Goal: Task Accomplishment & Management: Complete application form

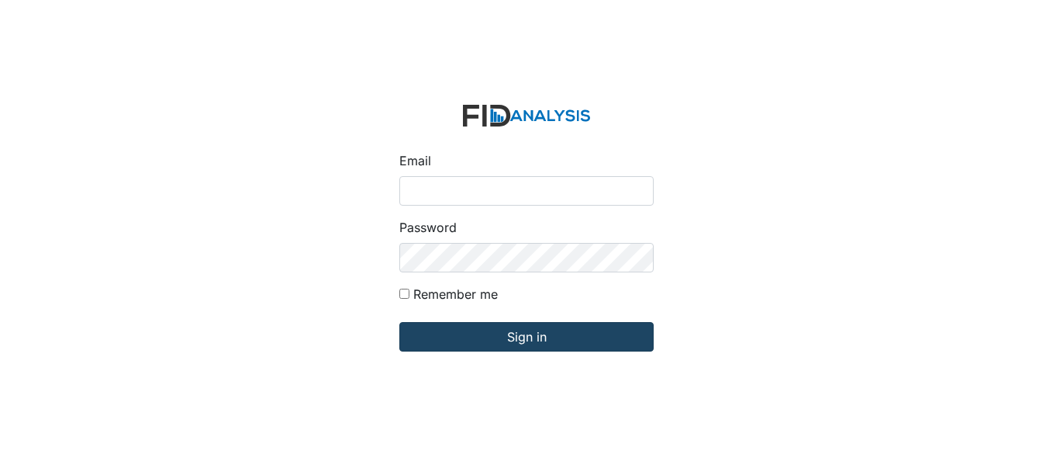
type input "[EMAIL_ADDRESS][DOMAIN_NAME]"
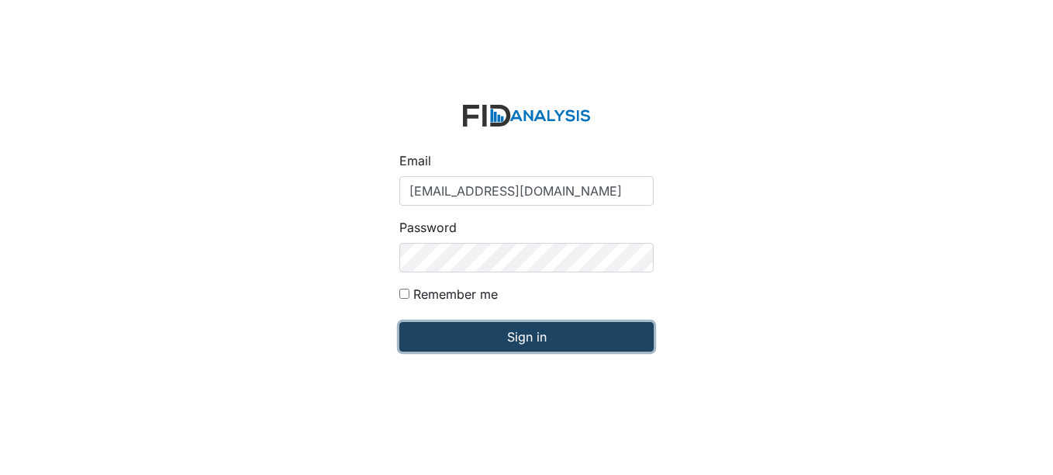
click at [468, 326] on input "Sign in" at bounding box center [527, 336] width 254 height 29
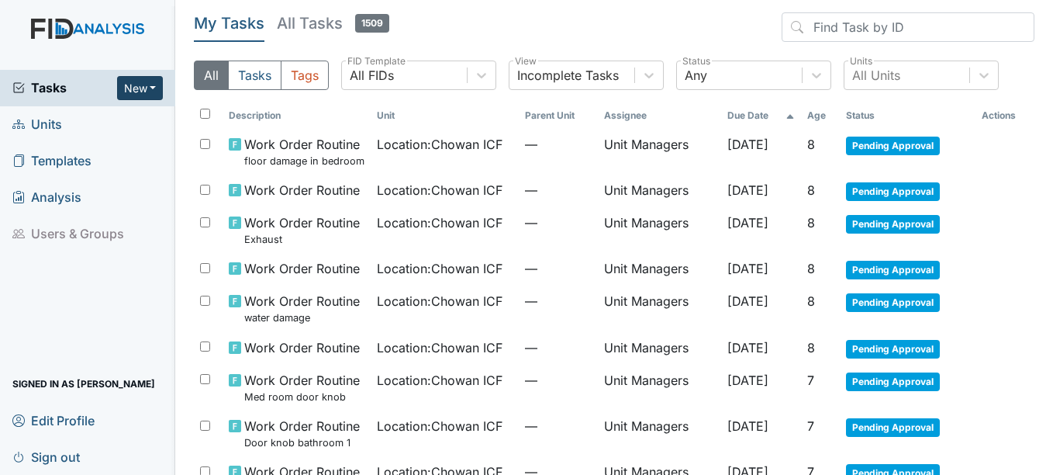
click at [137, 93] on button "New" at bounding box center [140, 88] width 47 height 24
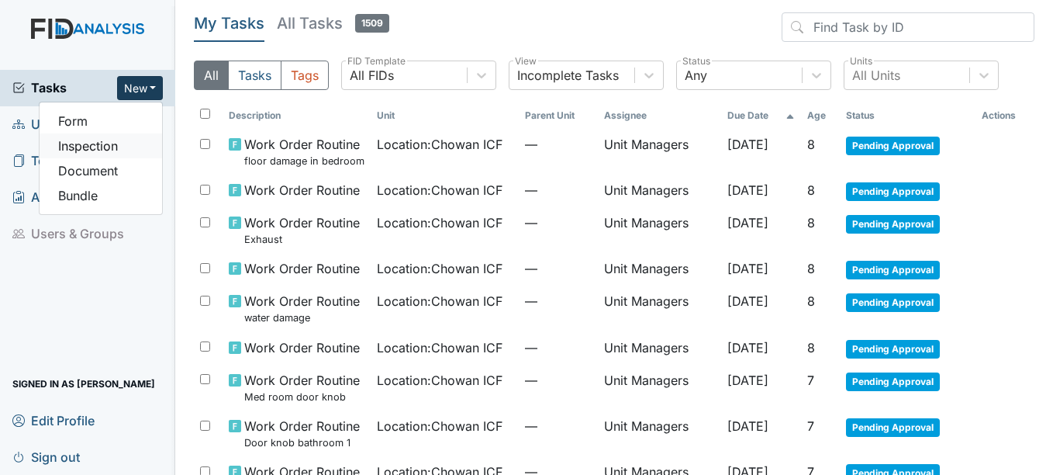
click at [113, 147] on link "Inspection" at bounding box center [101, 145] width 123 height 25
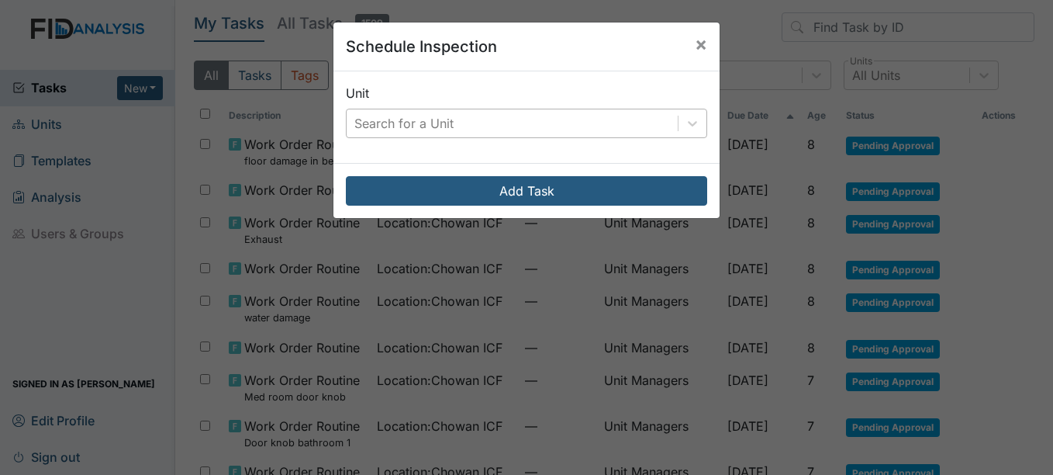
click at [441, 119] on div "Search for a Unit" at bounding box center [404, 123] width 99 height 19
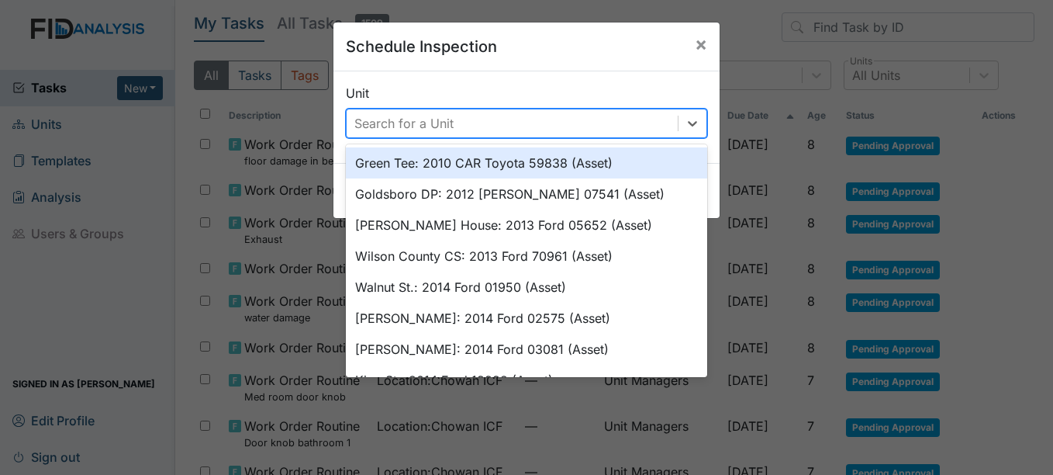
type input "h"
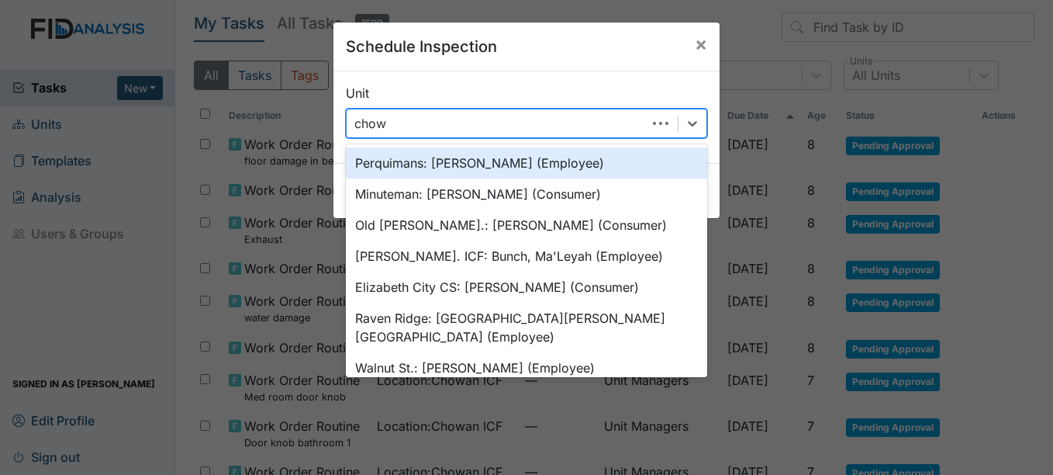
type input "chowa"
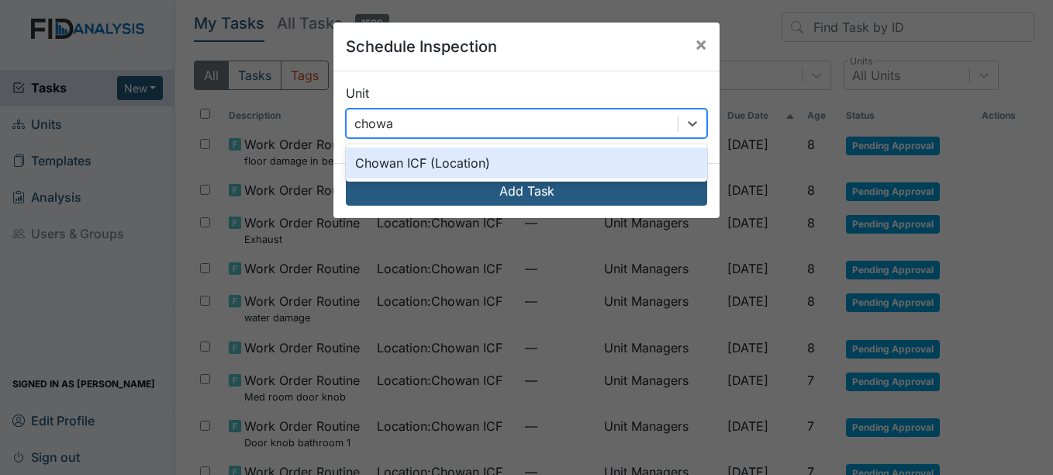
click at [379, 161] on div "Chowan ICF (Location)" at bounding box center [526, 162] width 361 height 31
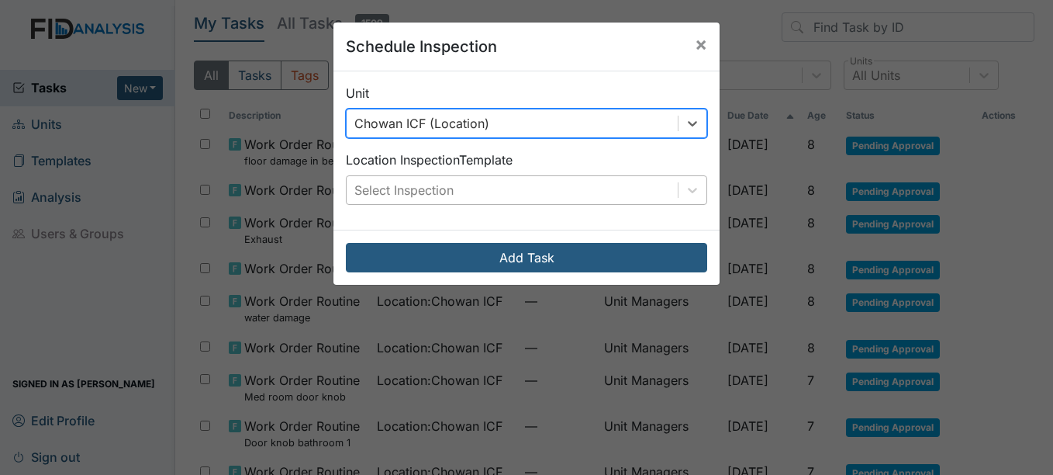
click at [385, 180] on div "Select Inspection" at bounding box center [512, 190] width 331 height 28
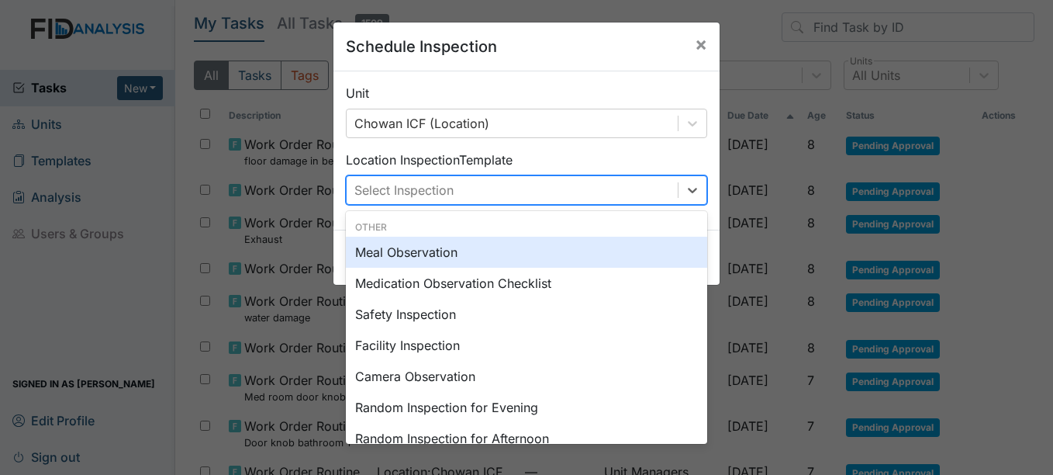
click at [458, 254] on div "Meal Observation" at bounding box center [526, 252] width 361 height 31
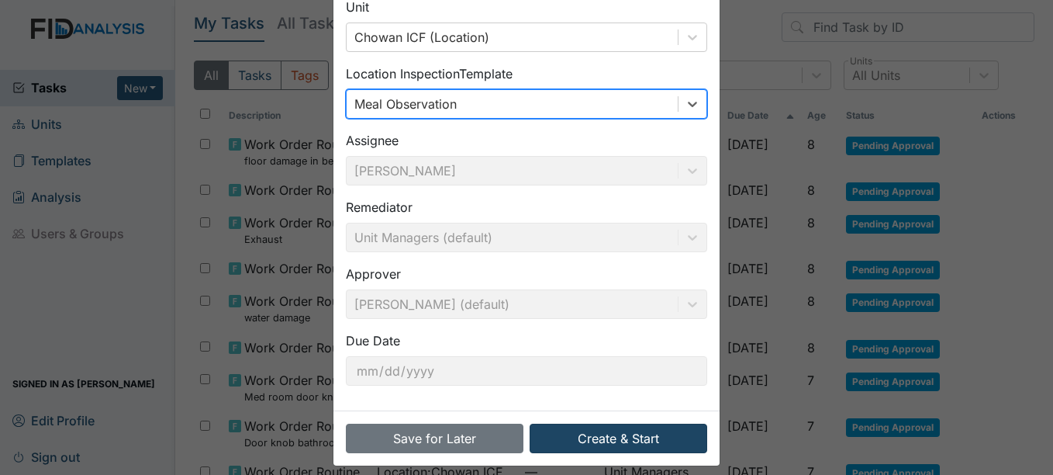
scroll to position [99, 0]
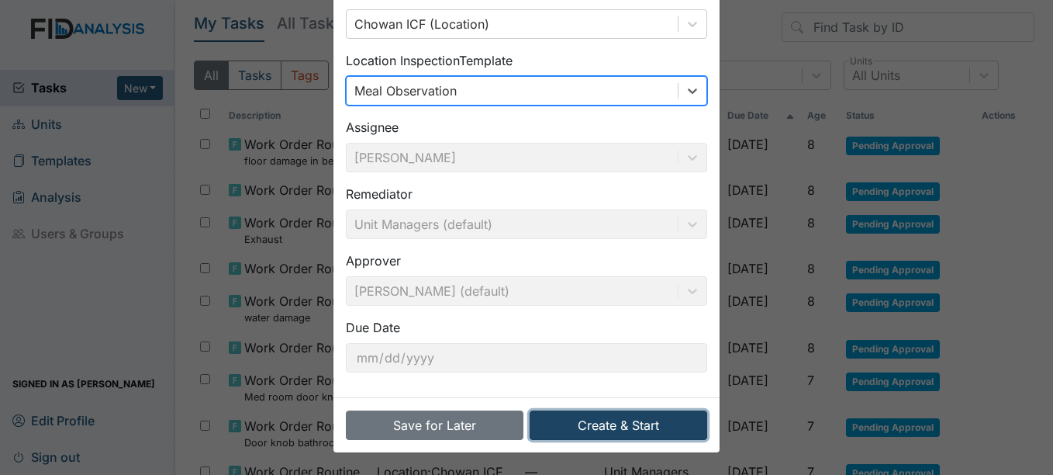
click at [668, 431] on button "Create & Start" at bounding box center [619, 424] width 178 height 29
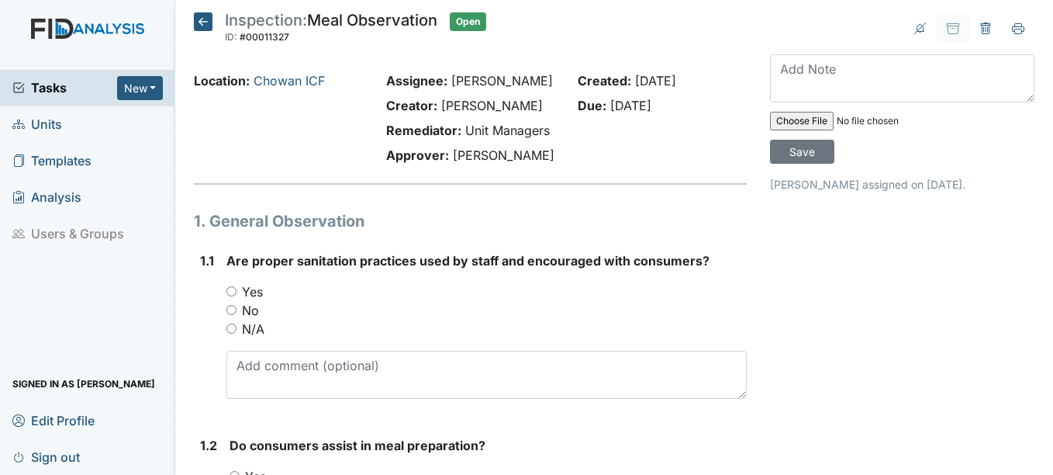
click at [264, 286] on div "Yes" at bounding box center [487, 291] width 520 height 19
click at [252, 296] on label "Yes" at bounding box center [252, 291] width 21 height 19
click at [237, 296] on input "Yes" at bounding box center [232, 291] width 10 height 10
radio input "true"
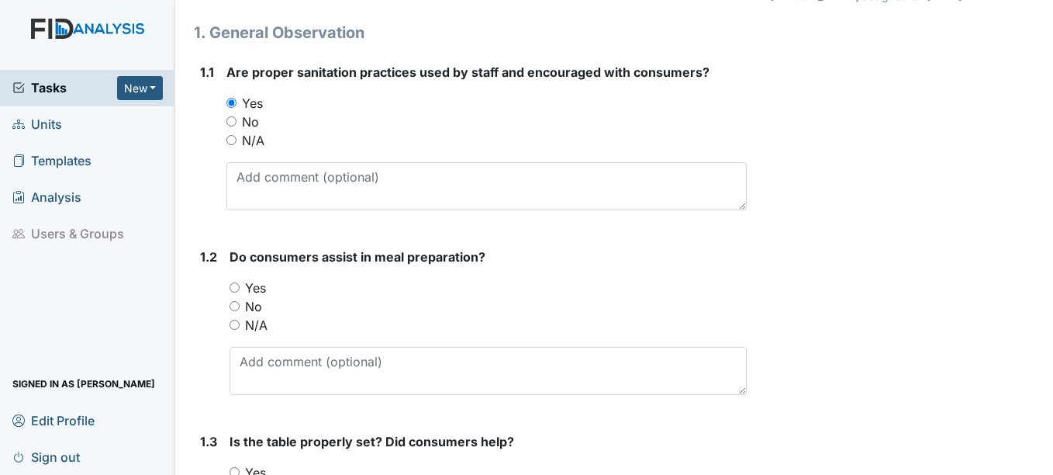
scroll to position [233, 0]
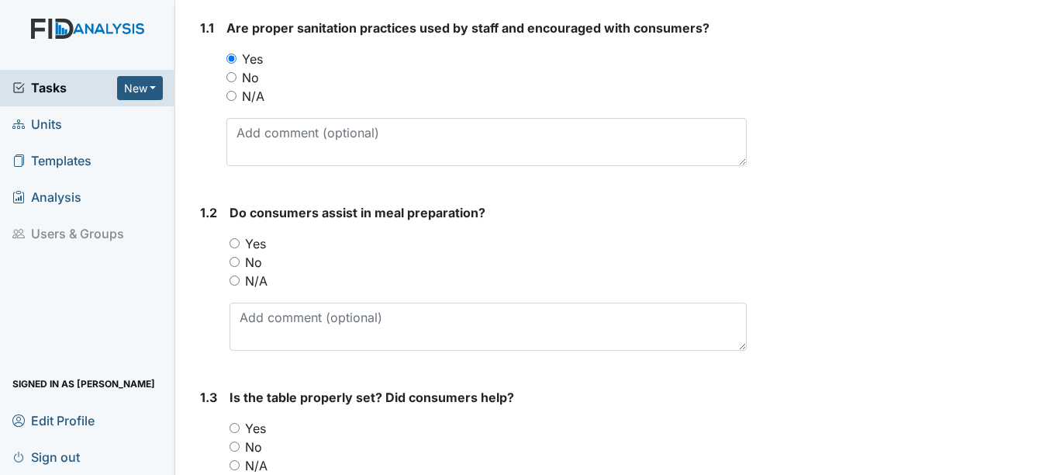
click at [260, 243] on label "Yes" at bounding box center [255, 243] width 21 height 19
click at [240, 243] on input "Yes" at bounding box center [235, 243] width 10 height 10
radio input "true"
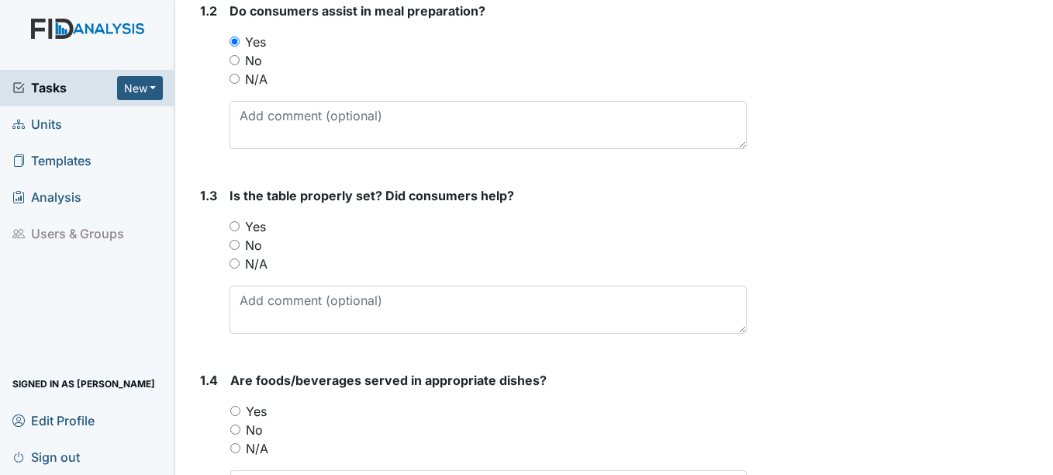
scroll to position [465, 0]
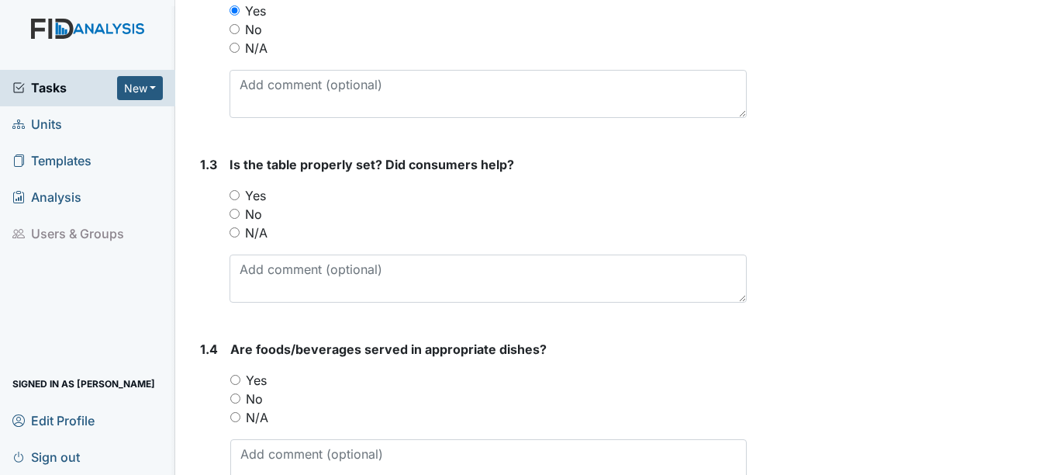
click at [259, 195] on label "Yes" at bounding box center [255, 195] width 21 height 19
click at [240, 195] on input "Yes" at bounding box center [235, 195] width 10 height 10
radio input "true"
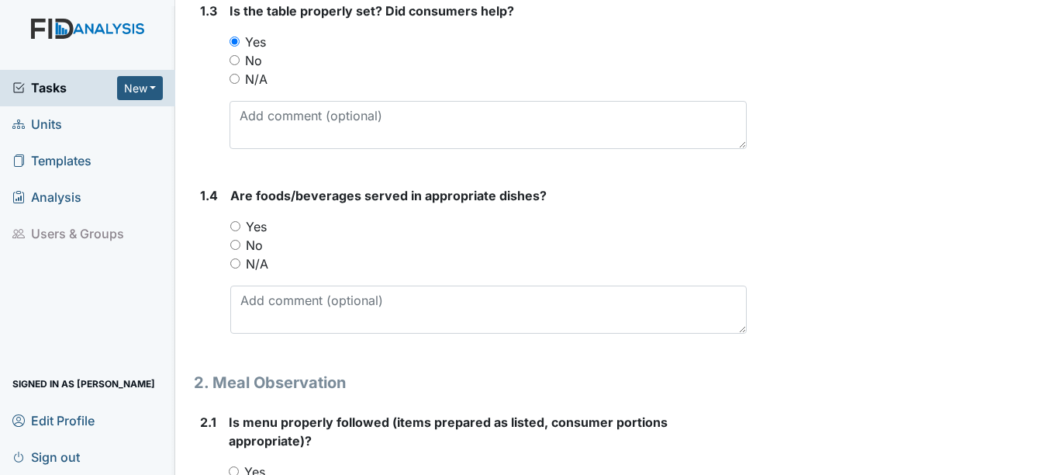
scroll to position [621, 0]
click at [260, 237] on label "No" at bounding box center [254, 243] width 17 height 19
click at [240, 238] on input "No" at bounding box center [235, 243] width 10 height 10
radio input "true"
click at [265, 225] on label "Yes" at bounding box center [256, 225] width 21 height 19
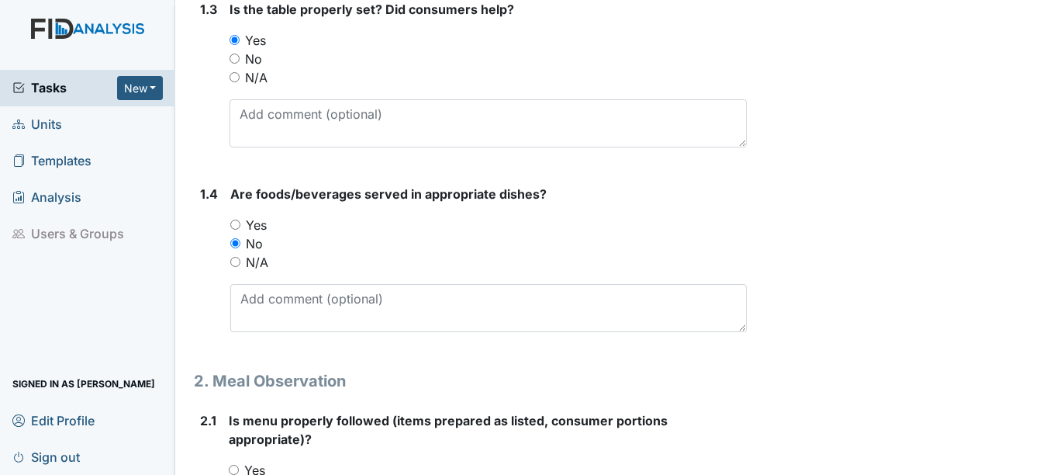
click at [240, 225] on input "Yes" at bounding box center [235, 225] width 10 height 10
radio input "true"
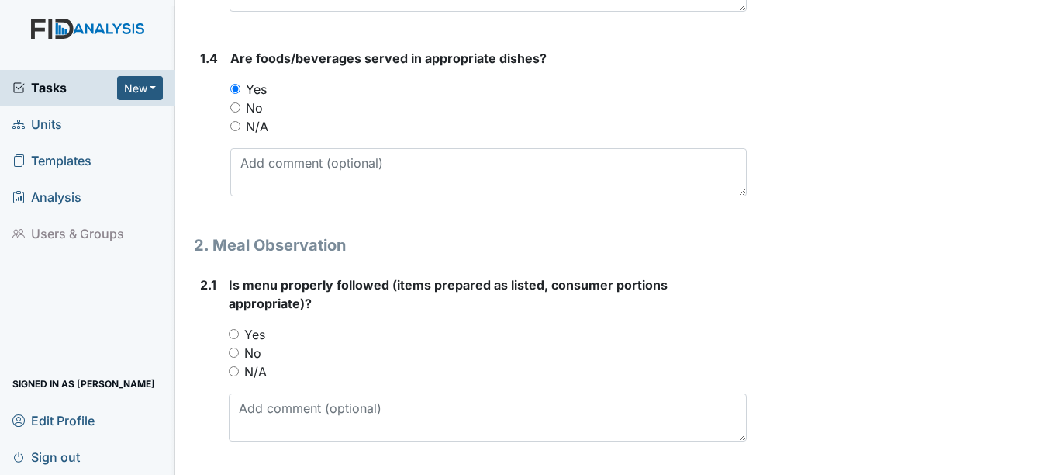
scroll to position [776, 0]
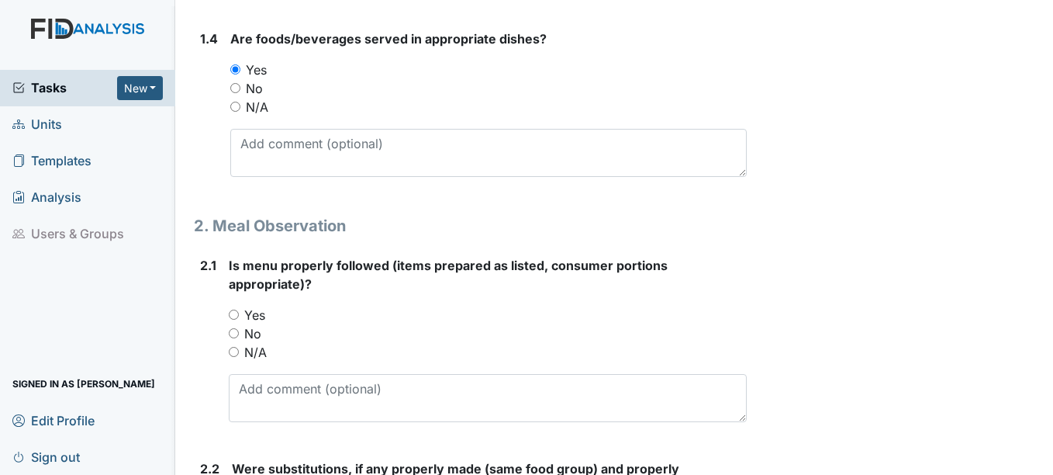
click at [252, 311] on label "Yes" at bounding box center [254, 315] width 21 height 19
click at [239, 311] on input "Yes" at bounding box center [234, 315] width 10 height 10
radio input "true"
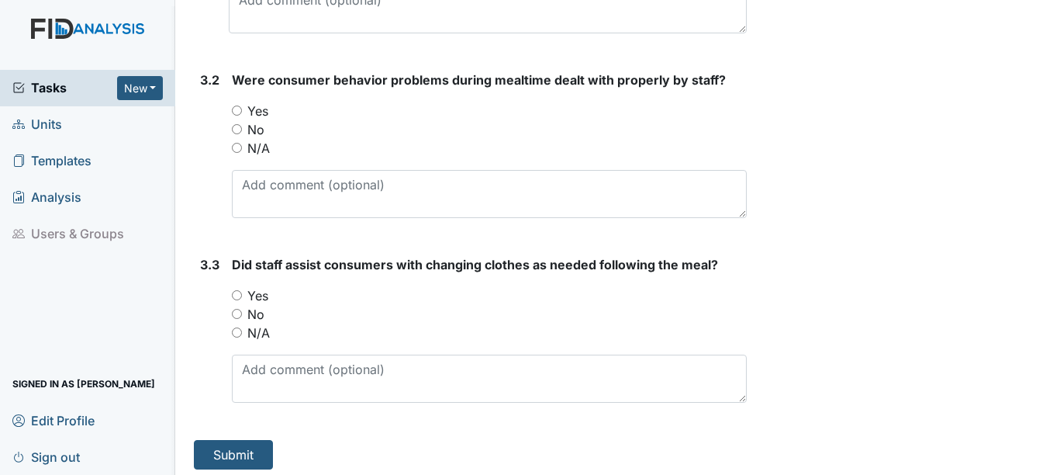
scroll to position [4834, 0]
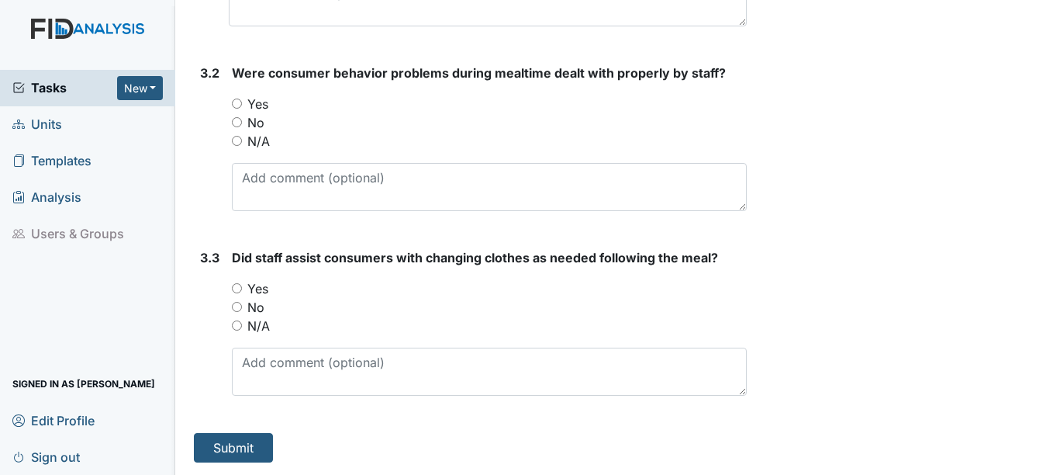
click at [255, 290] on label "Yes" at bounding box center [257, 288] width 21 height 19
click at [242, 290] on input "Yes" at bounding box center [237, 288] width 10 height 10
radio input "true"
click at [268, 99] on label "Yes" at bounding box center [257, 104] width 21 height 19
click at [242, 99] on input "Yes" at bounding box center [237, 104] width 10 height 10
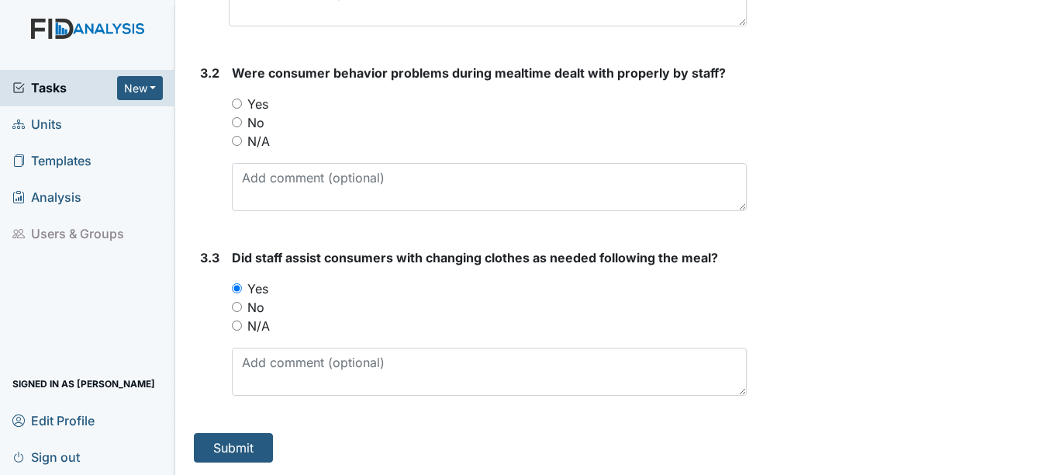
radio input "true"
click at [257, 114] on label "No" at bounding box center [255, 122] width 17 height 19
click at [242, 117] on input "No" at bounding box center [237, 122] width 10 height 10
radio input "true"
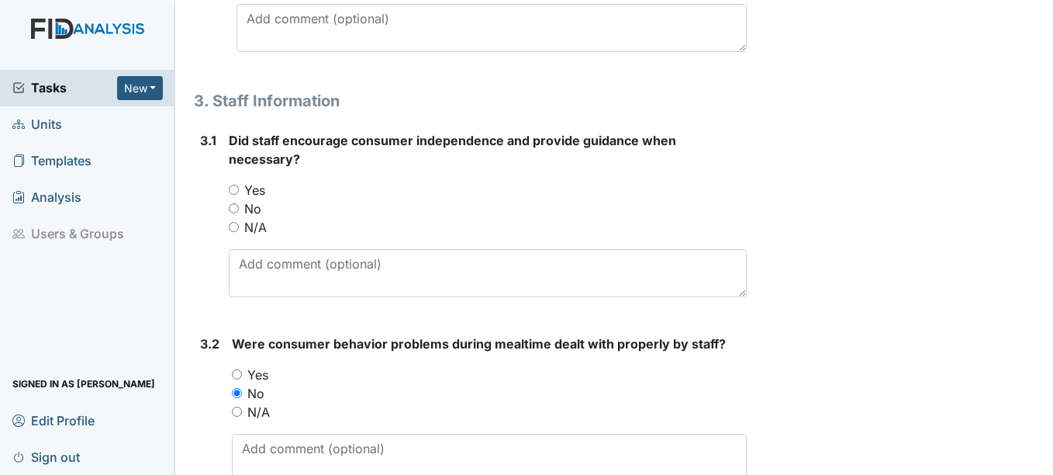
scroll to position [4524, 0]
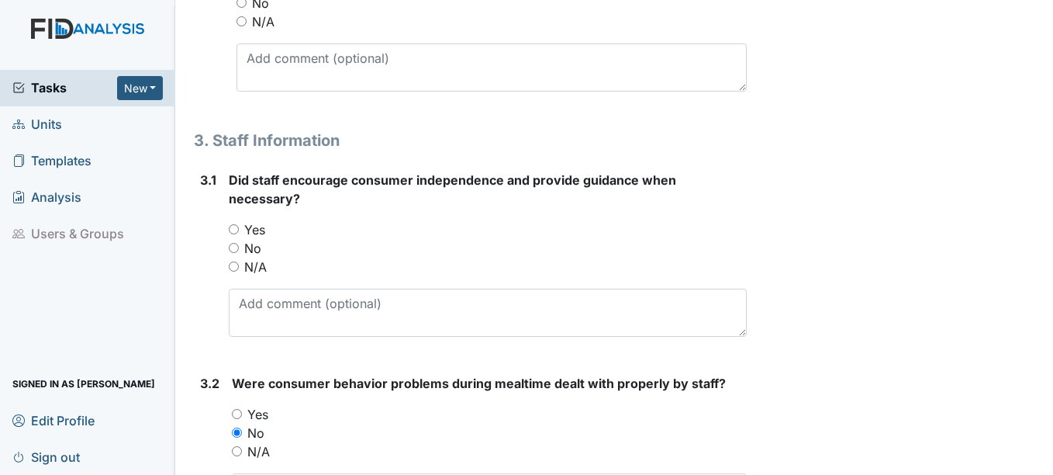
click at [255, 228] on label "Yes" at bounding box center [254, 229] width 21 height 19
click at [239, 228] on input "Yes" at bounding box center [234, 229] width 10 height 10
radio input "true"
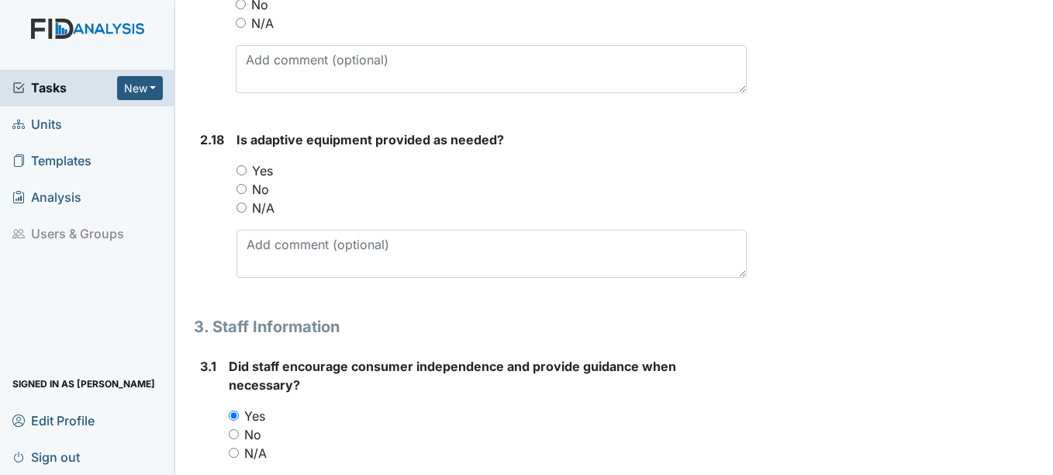
scroll to position [4291, 0]
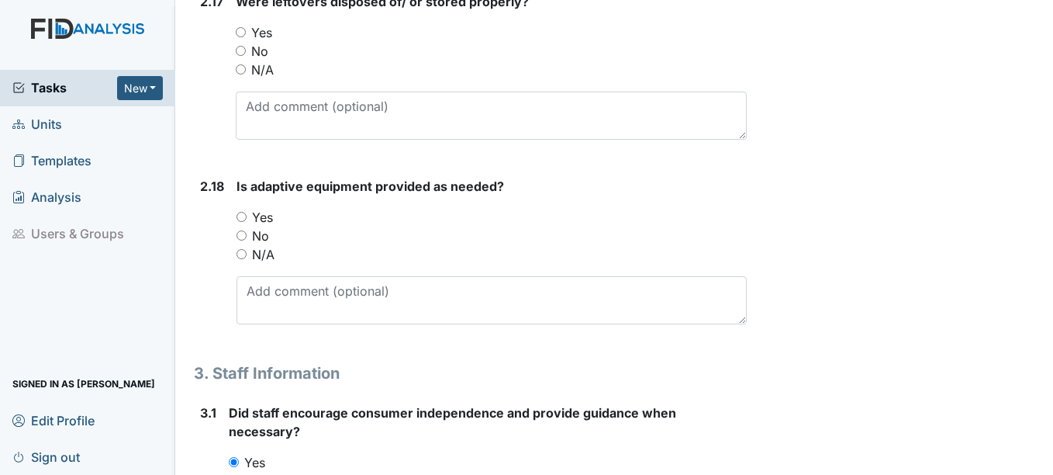
click at [254, 223] on label "Yes" at bounding box center [262, 217] width 21 height 19
click at [247, 222] on input "Yes" at bounding box center [242, 217] width 10 height 10
radio input "true"
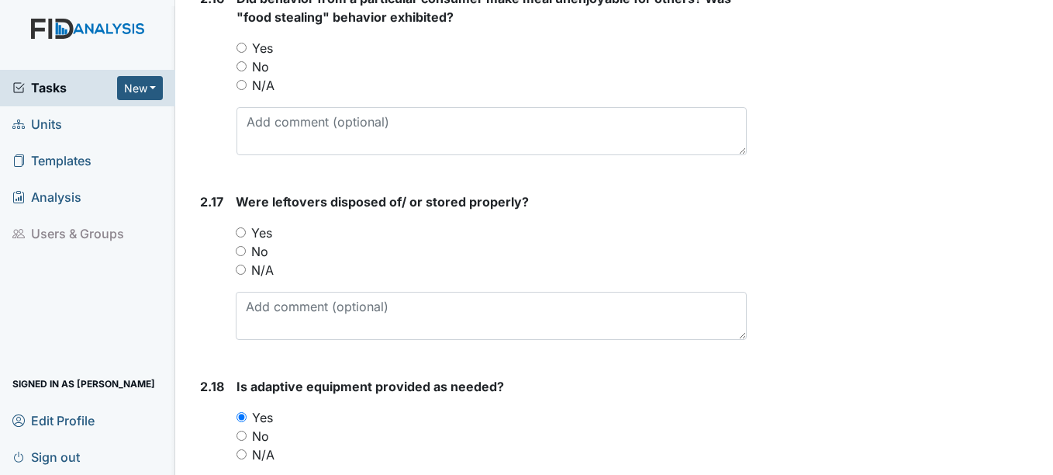
scroll to position [4059, 0]
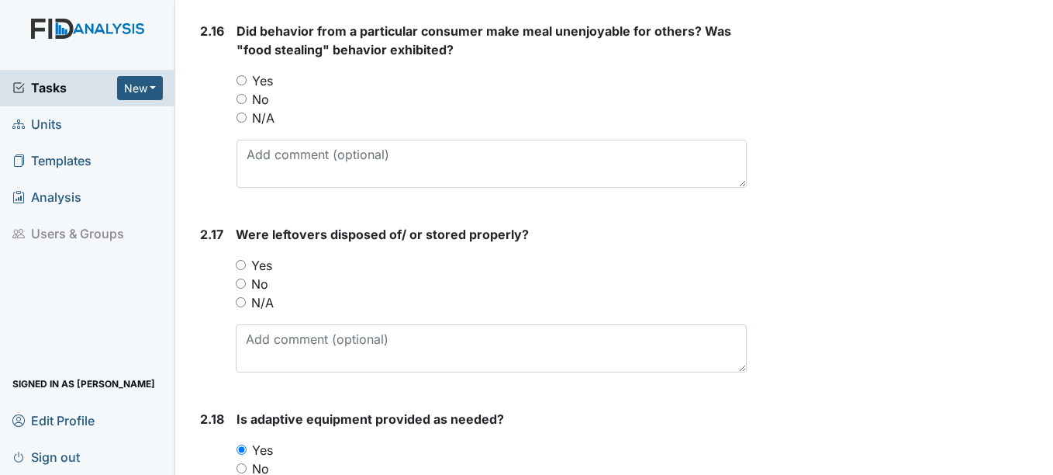
click at [264, 296] on label "N/A" at bounding box center [262, 302] width 22 height 19
click at [246, 297] on input "N/A" at bounding box center [241, 302] width 10 height 10
radio input "true"
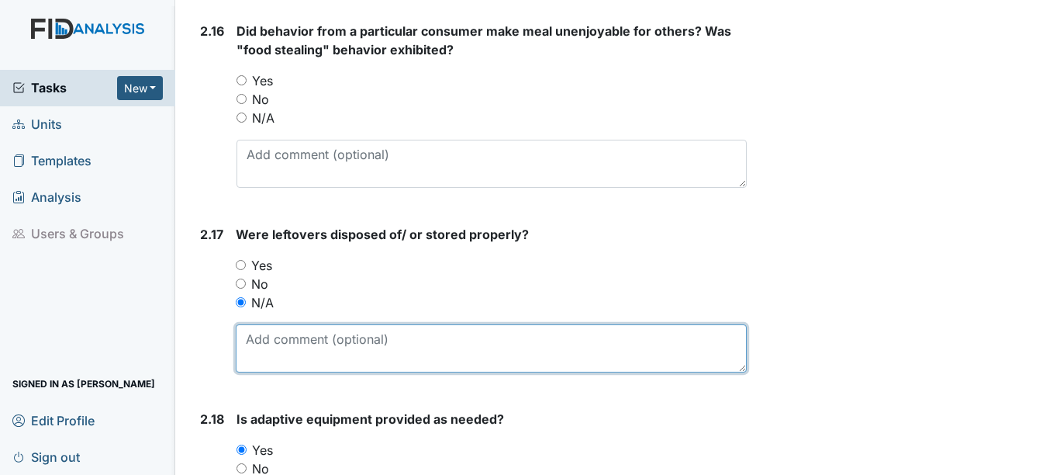
click at [269, 330] on textarea at bounding box center [491, 348] width 510 height 48
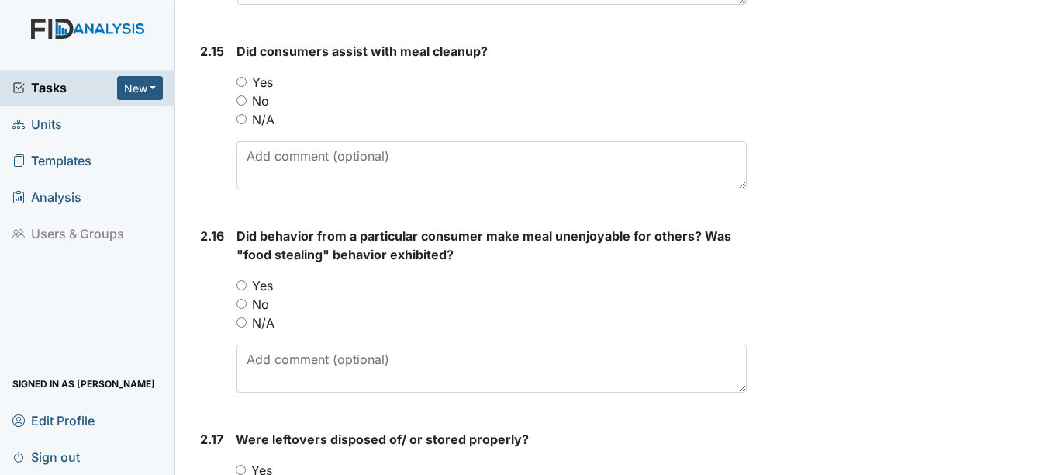
scroll to position [3826, 0]
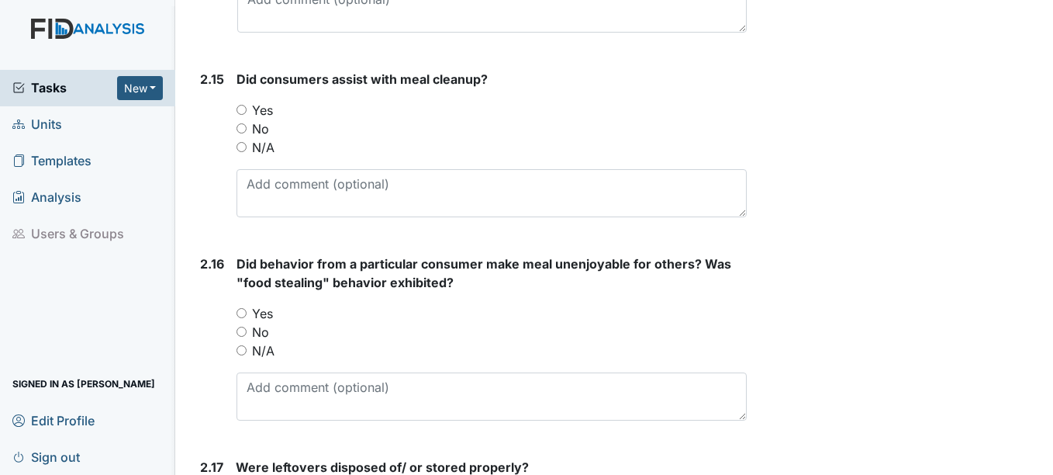
type textarea "No leftovers."
click at [251, 329] on div "No" at bounding box center [492, 332] width 510 height 19
click at [245, 331] on input "No" at bounding box center [242, 332] width 10 height 10
radio input "true"
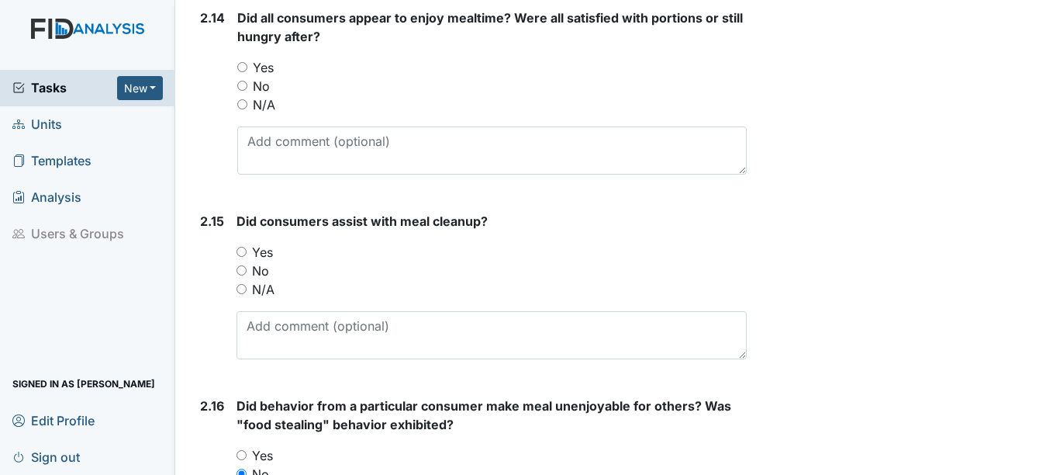
scroll to position [3671, 0]
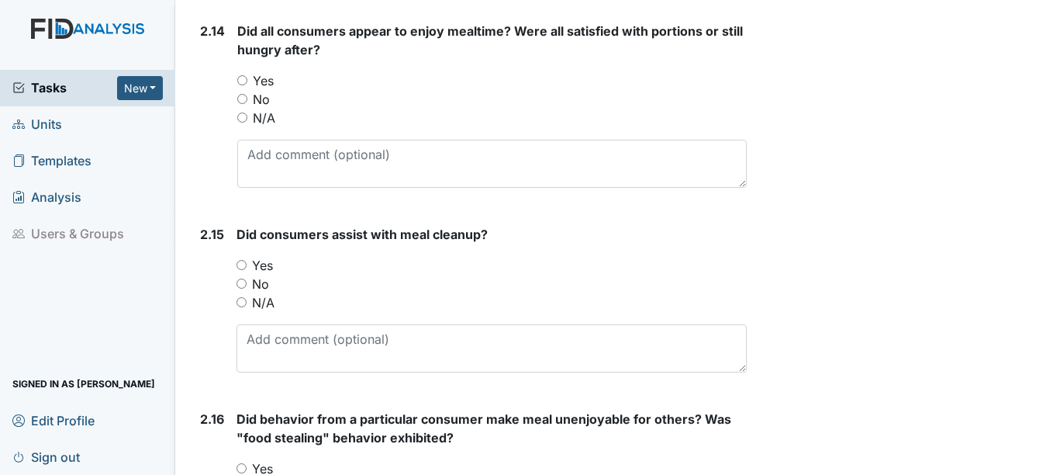
click at [253, 260] on label "Yes" at bounding box center [262, 265] width 21 height 19
click at [247, 260] on input "Yes" at bounding box center [242, 265] width 10 height 10
radio input "true"
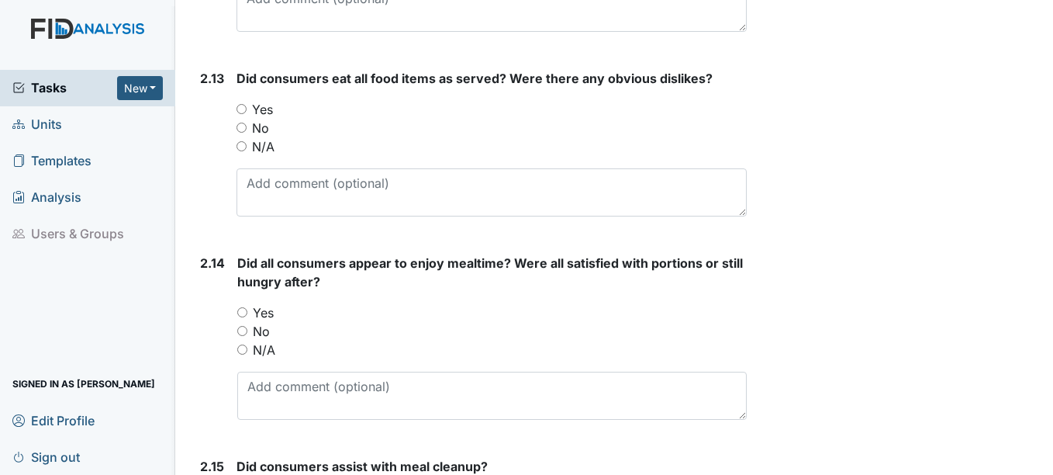
scroll to position [3438, 0]
click at [259, 306] on label "Yes" at bounding box center [263, 313] width 21 height 19
click at [247, 308] on input "Yes" at bounding box center [242, 313] width 10 height 10
radio input "true"
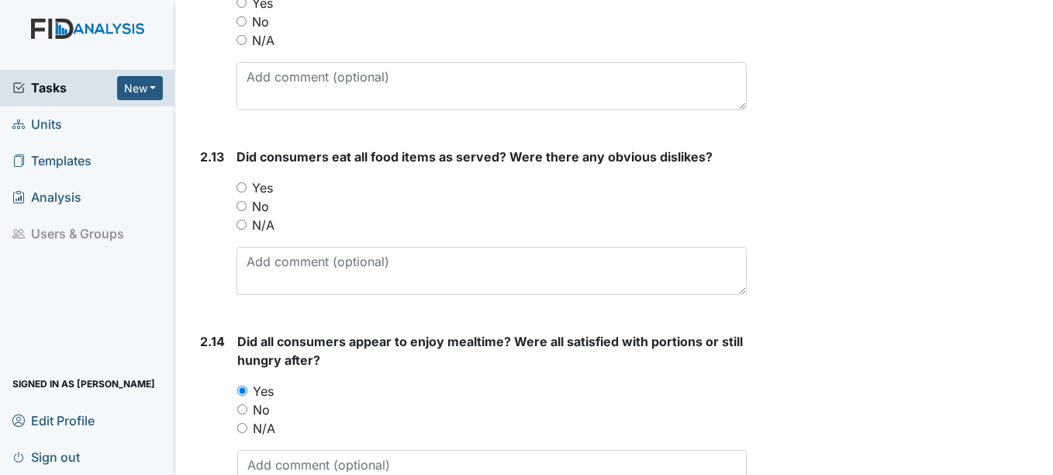
click at [270, 181] on label "Yes" at bounding box center [262, 187] width 21 height 19
click at [247, 182] on input "Yes" at bounding box center [242, 187] width 10 height 10
radio input "true"
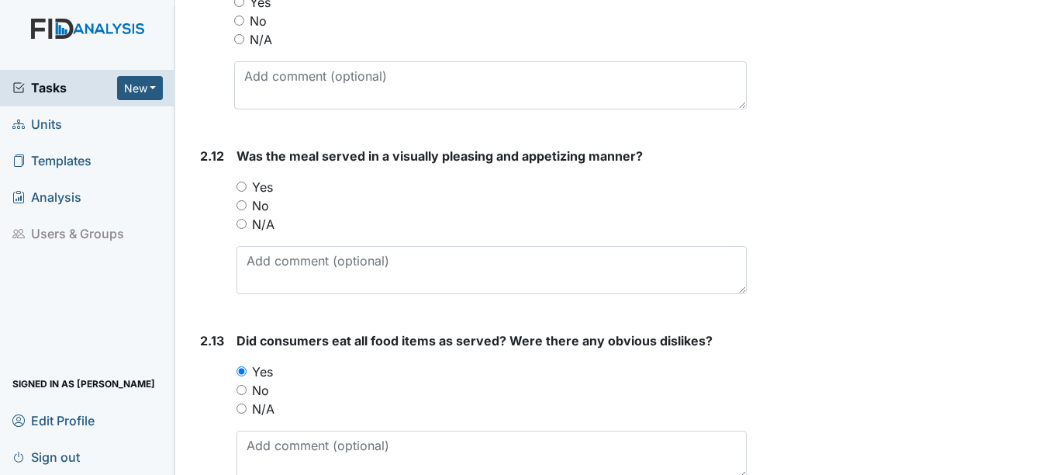
scroll to position [3128, 0]
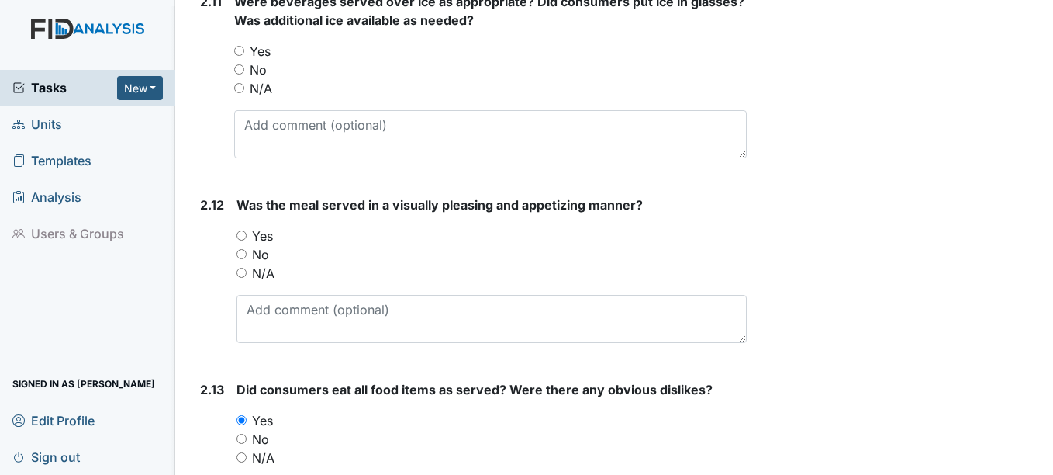
click at [265, 236] on label "Yes" at bounding box center [262, 236] width 21 height 19
click at [247, 236] on input "Yes" at bounding box center [242, 235] width 10 height 10
radio input "true"
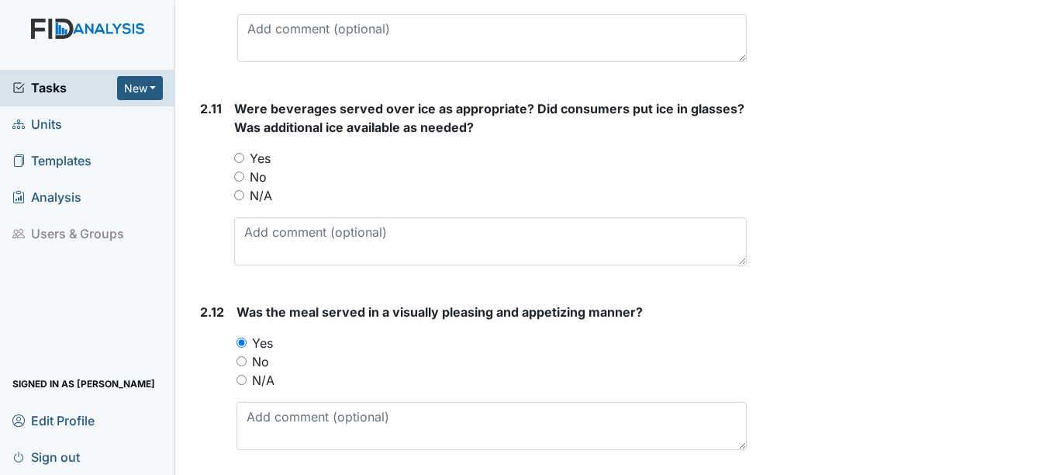
scroll to position [2973, 0]
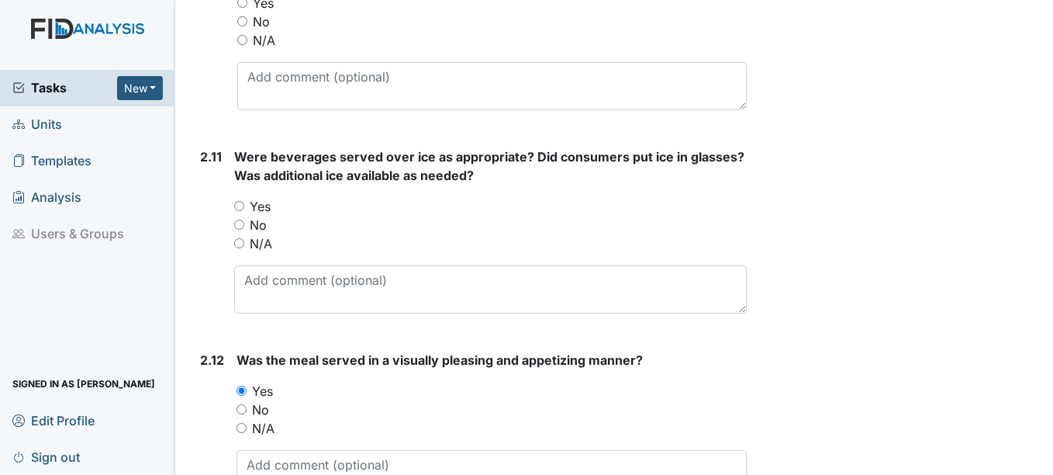
click at [264, 199] on label "Yes" at bounding box center [260, 206] width 21 height 19
click at [244, 201] on input "Yes" at bounding box center [239, 206] width 10 height 10
radio input "true"
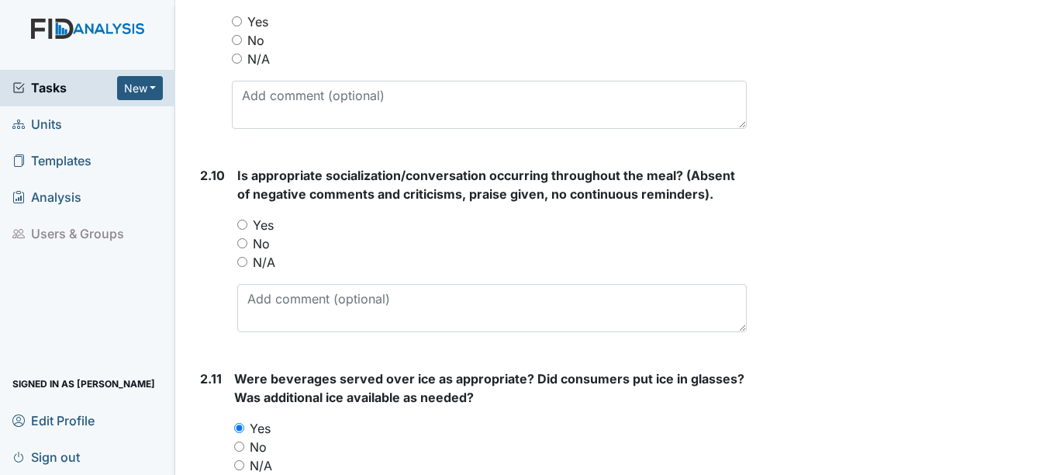
scroll to position [2662, 0]
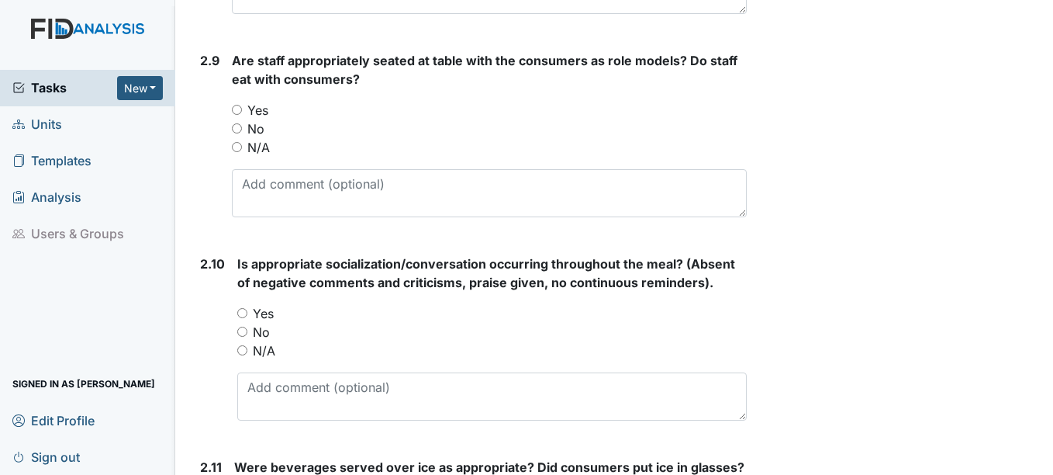
drag, startPoint x: 263, startPoint y: 316, endPoint x: 265, endPoint y: 305, distance: 11.0
click at [264, 312] on label "Yes" at bounding box center [263, 313] width 21 height 19
click at [247, 312] on input "Yes" at bounding box center [242, 313] width 10 height 10
radio input "true"
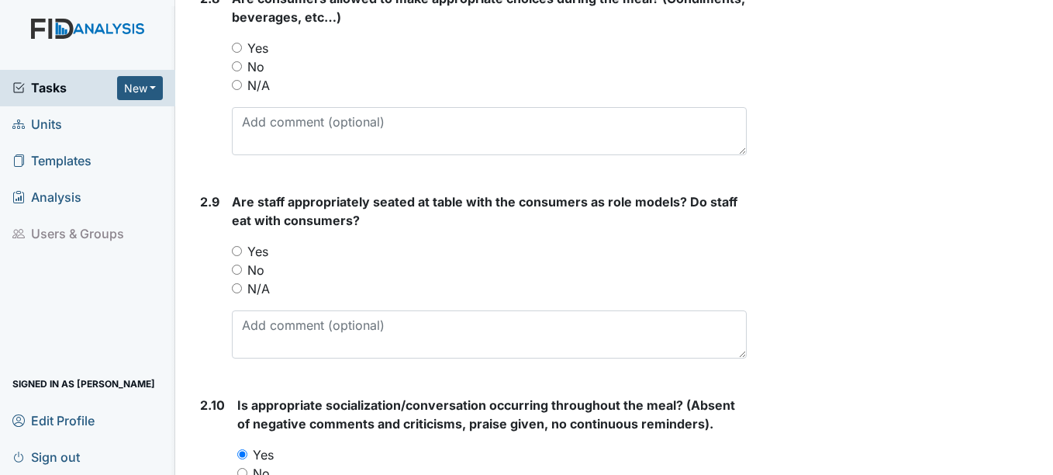
scroll to position [2507, 0]
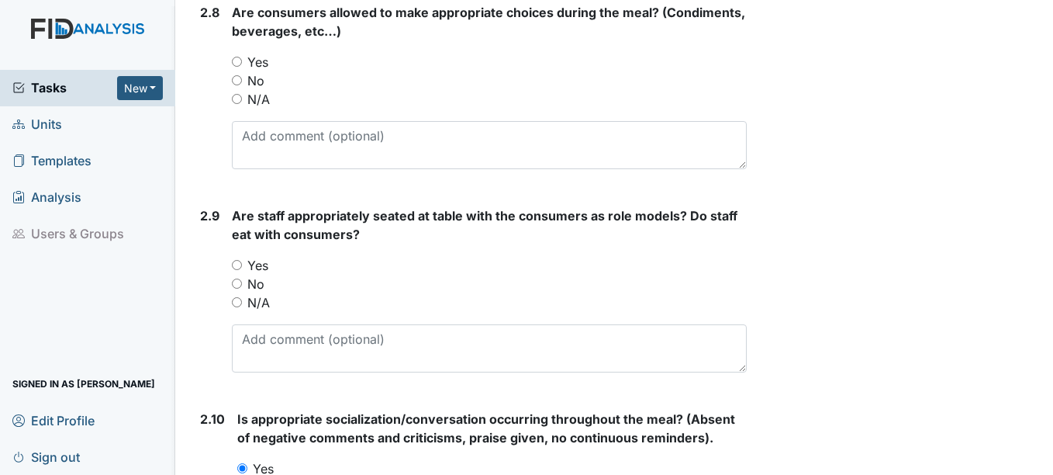
click at [258, 261] on label "Yes" at bounding box center [257, 265] width 21 height 19
click at [242, 261] on input "Yes" at bounding box center [237, 265] width 10 height 10
radio input "true"
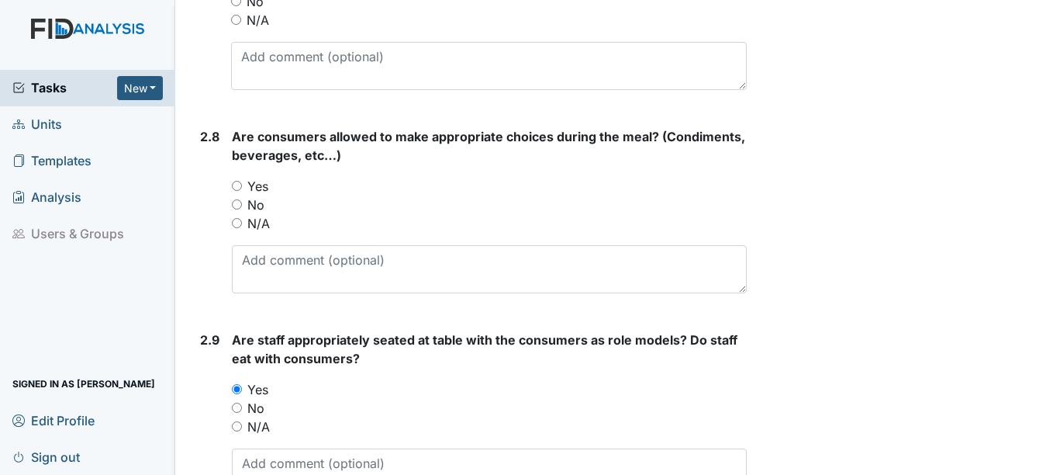
scroll to position [2352, 0]
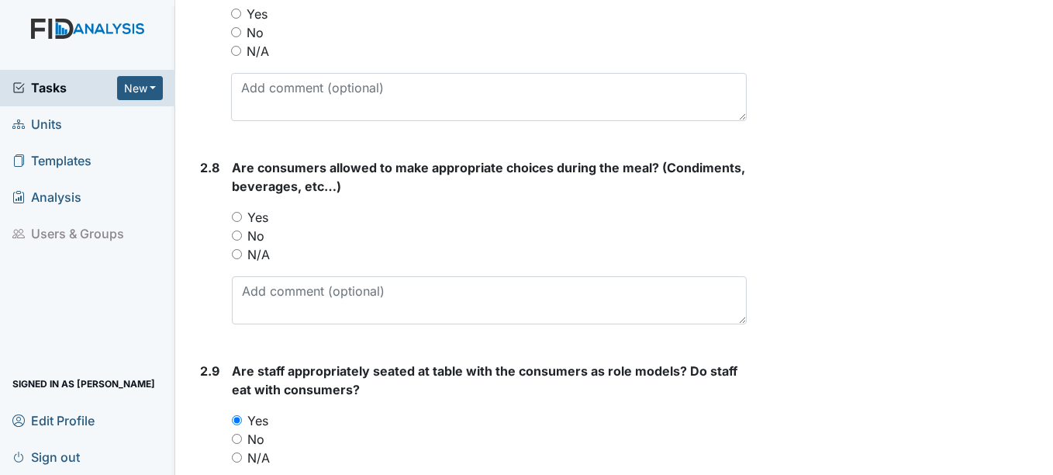
click at [254, 214] on label "Yes" at bounding box center [257, 217] width 21 height 19
click at [242, 214] on input "Yes" at bounding box center [237, 217] width 10 height 10
radio input "true"
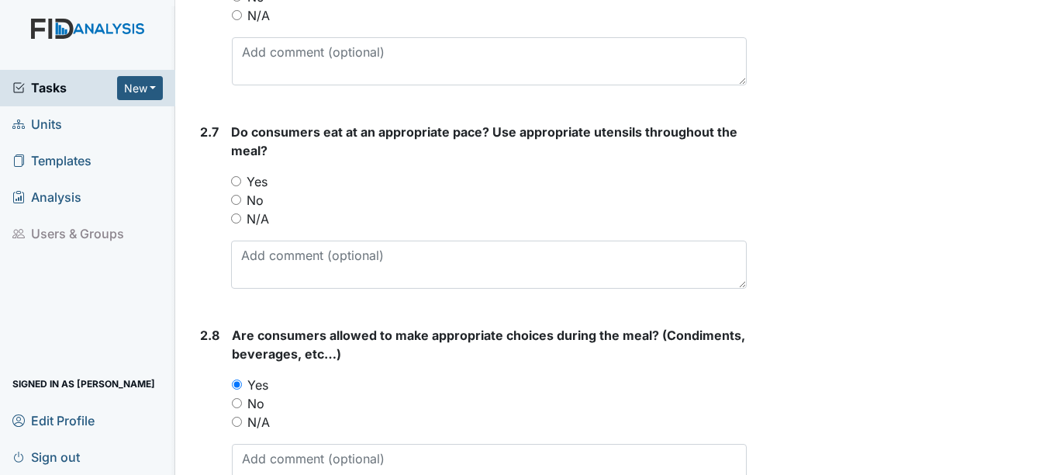
scroll to position [2119, 0]
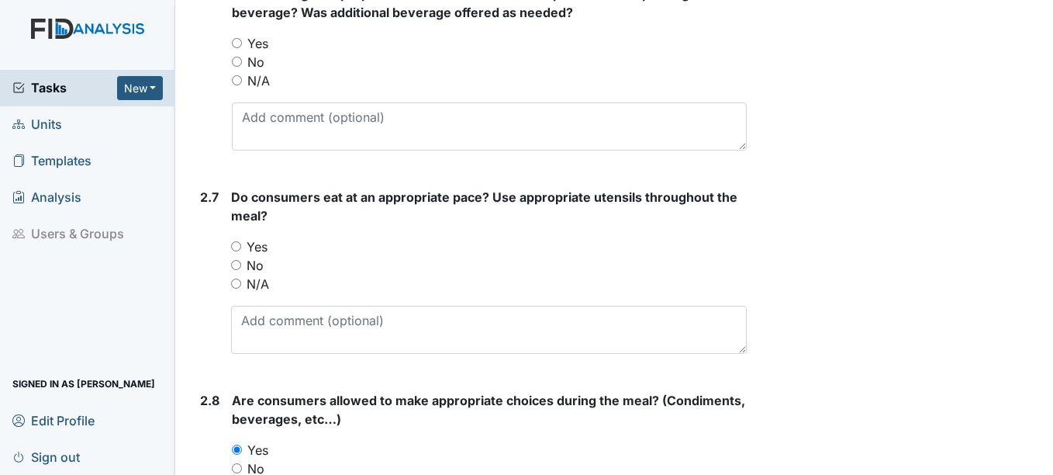
click at [248, 249] on label "Yes" at bounding box center [257, 246] width 21 height 19
click at [241, 249] on input "Yes" at bounding box center [236, 246] width 10 height 10
radio input "true"
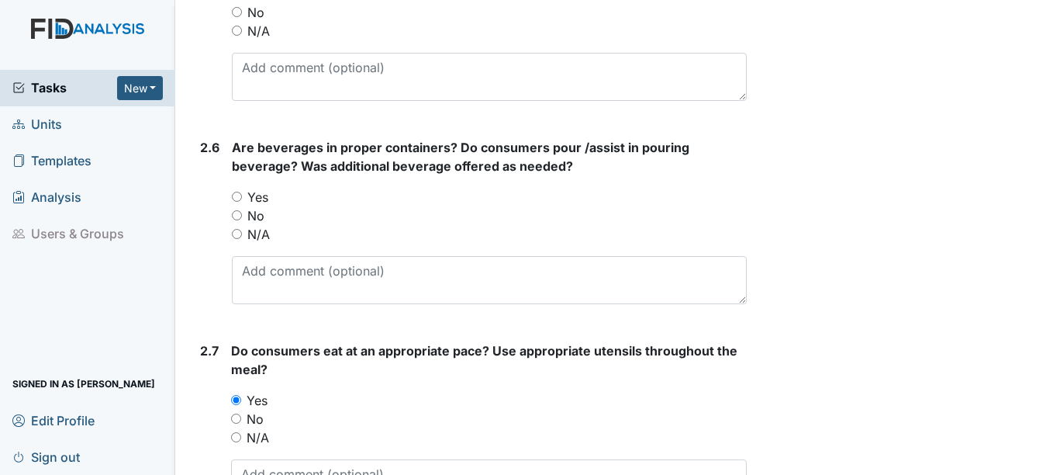
scroll to position [1964, 0]
click at [253, 195] on label "Yes" at bounding box center [257, 198] width 21 height 19
click at [242, 195] on input "Yes" at bounding box center [237, 198] width 10 height 10
radio input "true"
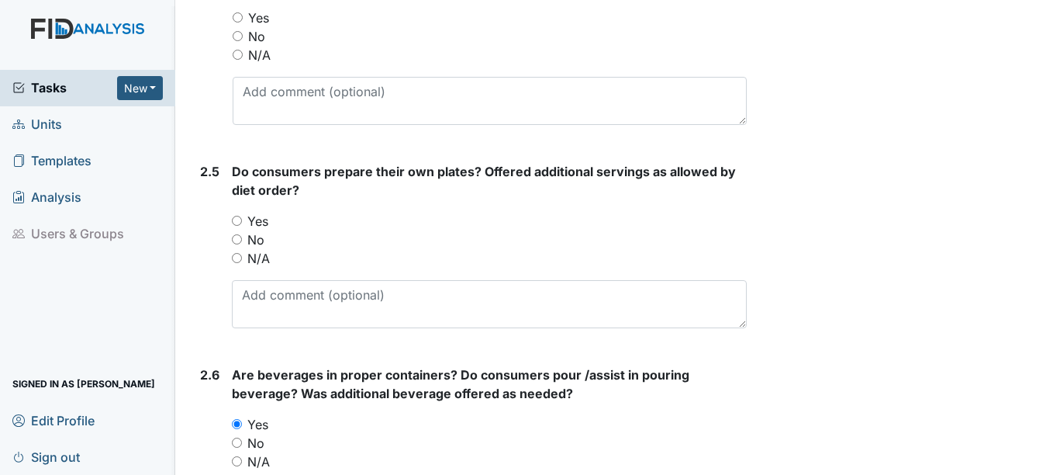
scroll to position [1731, 0]
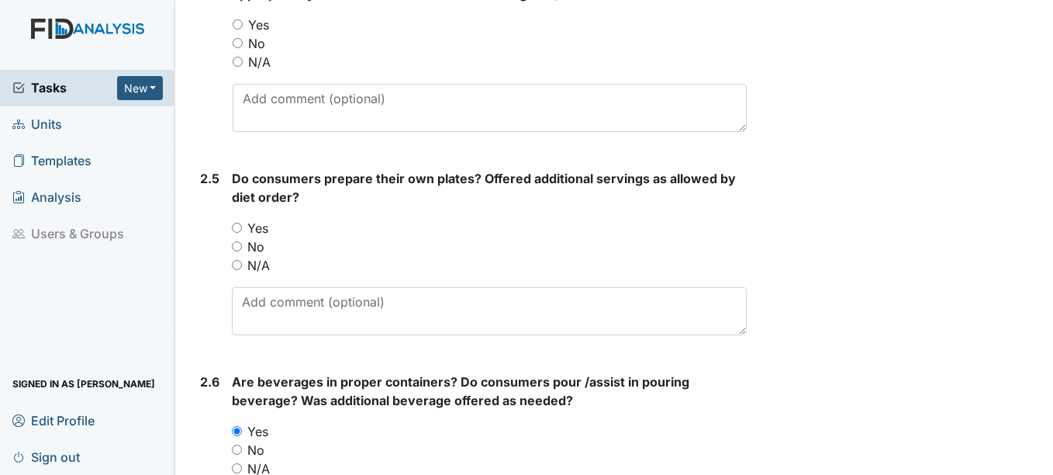
click at [245, 233] on div "Yes" at bounding box center [489, 228] width 514 height 19
click at [246, 220] on div "Yes" at bounding box center [489, 228] width 514 height 19
click at [239, 224] on input "Yes" at bounding box center [237, 228] width 10 height 10
radio input "true"
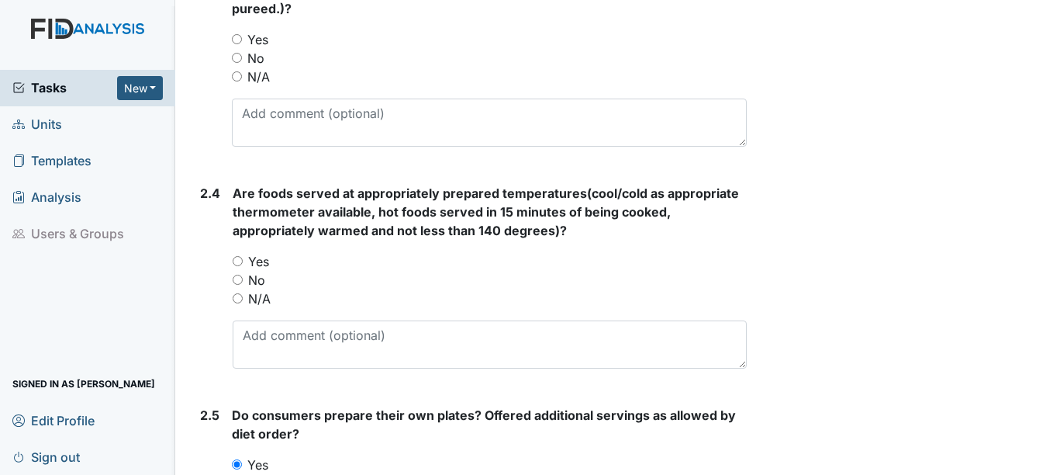
scroll to position [1421, 0]
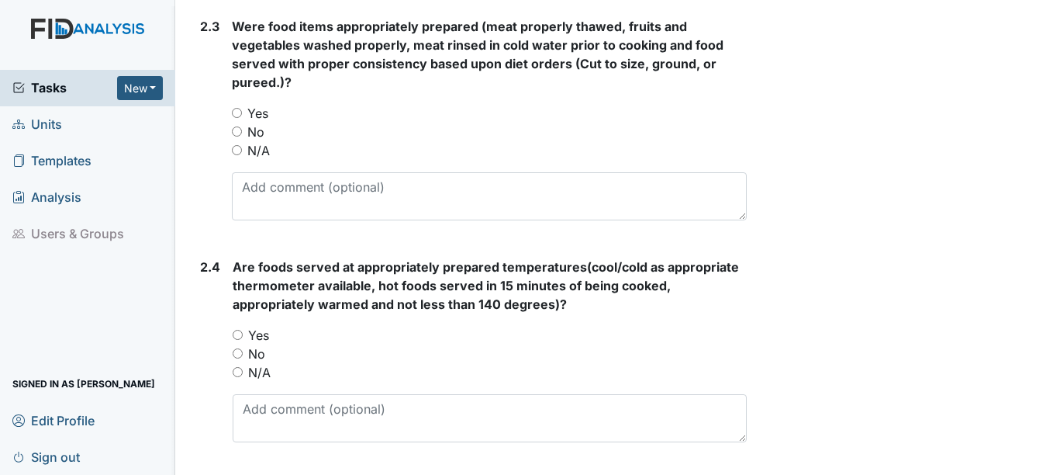
click at [246, 327] on div "Are foods served at appropriately prepared temperatures(cool/cold as appropriat…" at bounding box center [490, 350] width 514 height 185
click at [242, 333] on input "Yes" at bounding box center [238, 335] width 10 height 10
radio input "true"
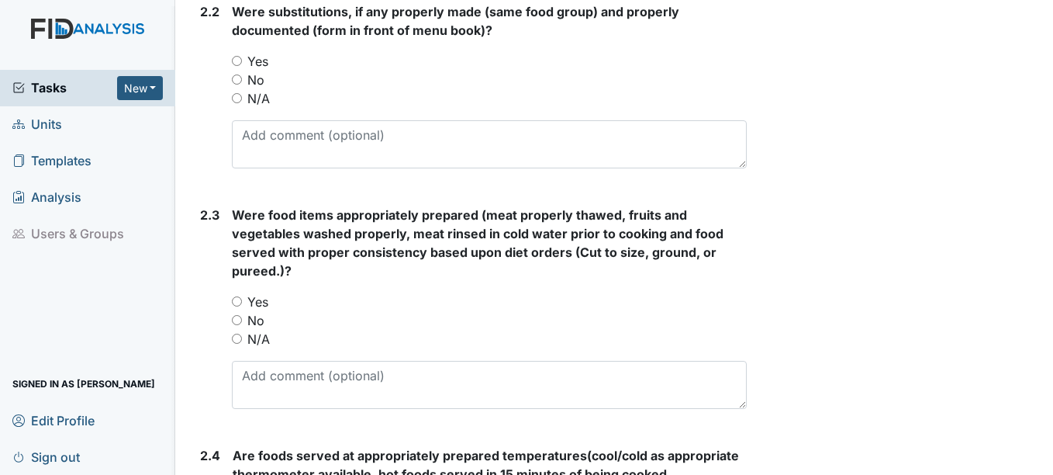
scroll to position [1188, 0]
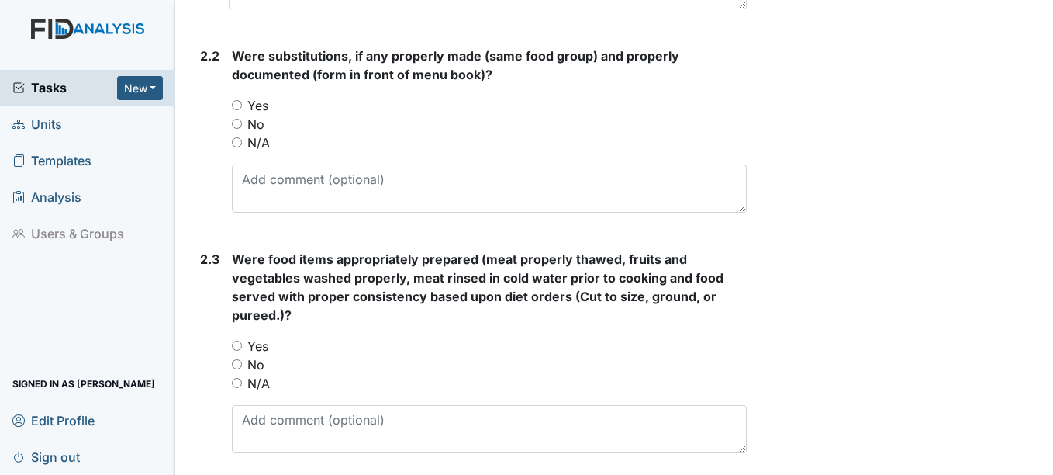
click at [243, 343] on div "Yes" at bounding box center [489, 346] width 514 height 19
click at [237, 104] on input "Yes" at bounding box center [237, 105] width 10 height 10
radio input "true"
click at [241, 344] on input "Yes" at bounding box center [237, 346] width 10 height 10
radio input "true"
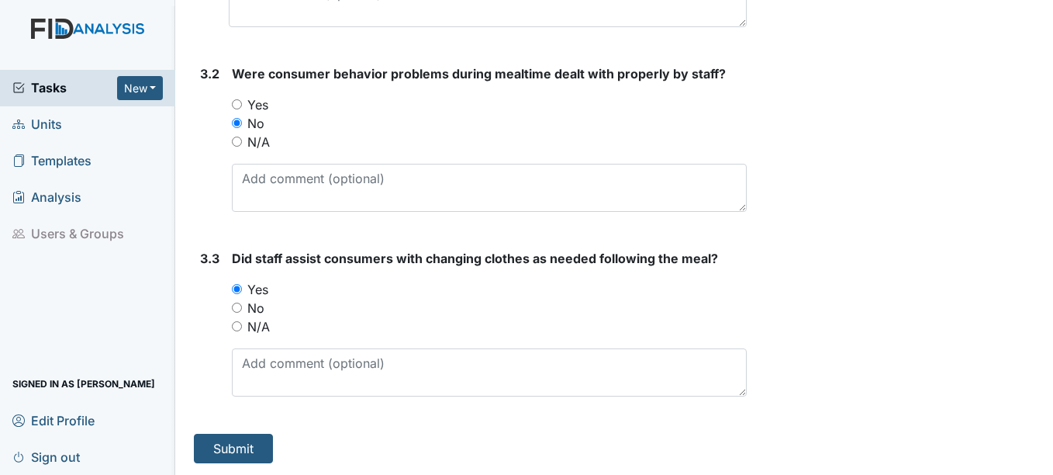
scroll to position [4834, 0]
click at [268, 448] on button "Submit" at bounding box center [233, 447] width 79 height 29
